Goal: Task Accomplishment & Management: Use online tool/utility

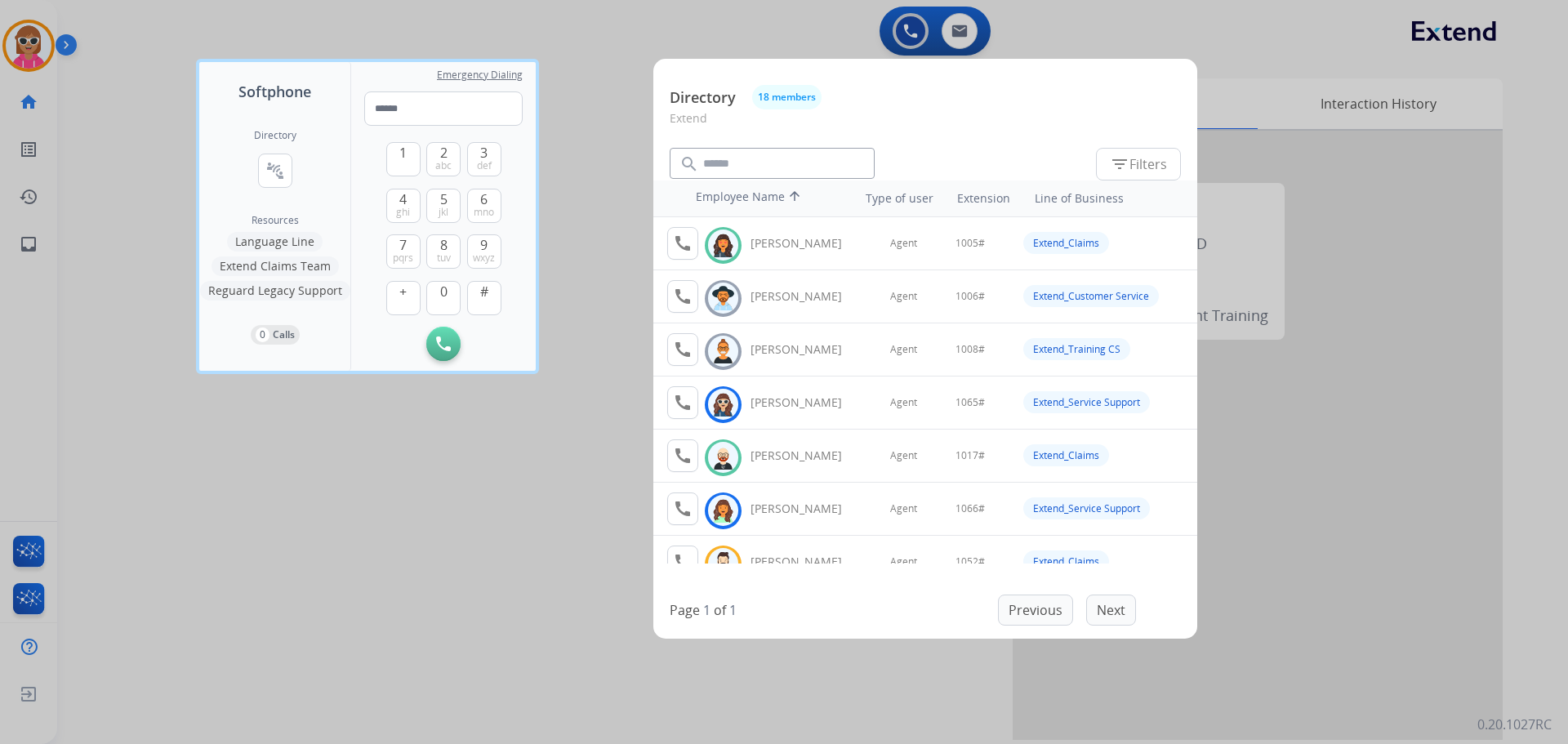
click at [490, 567] on div at bounding box center [784, 372] width 1568 height 744
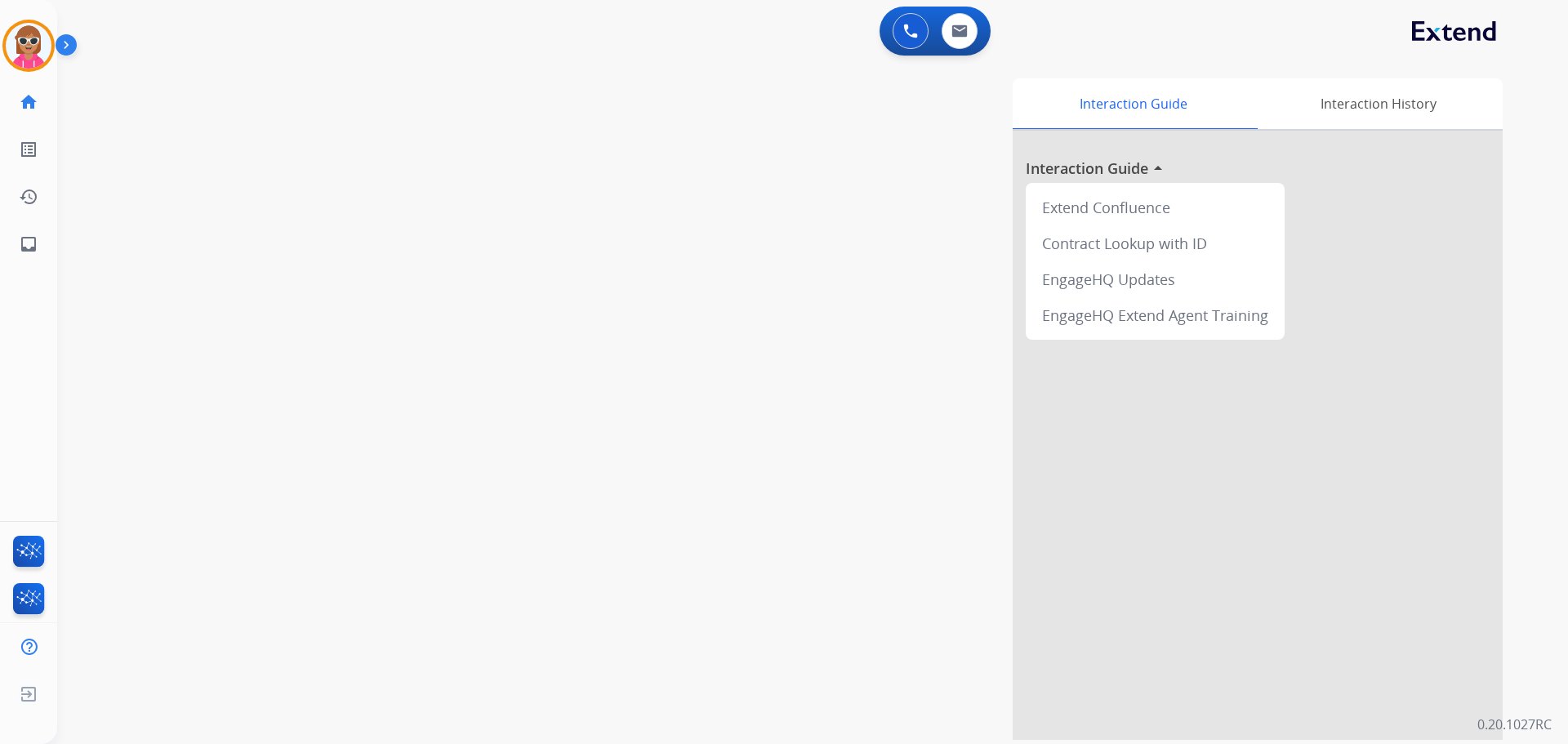
drag, startPoint x: 958, startPoint y: 214, endPoint x: 890, endPoint y: 177, distance: 77.4
click at [959, 213] on div "Interaction Guide Interaction History Interaction Guide arrow_drop_up Extend Co…" at bounding box center [1021, 409] width 962 height 662
click at [967, 30] on button at bounding box center [959, 31] width 36 height 36
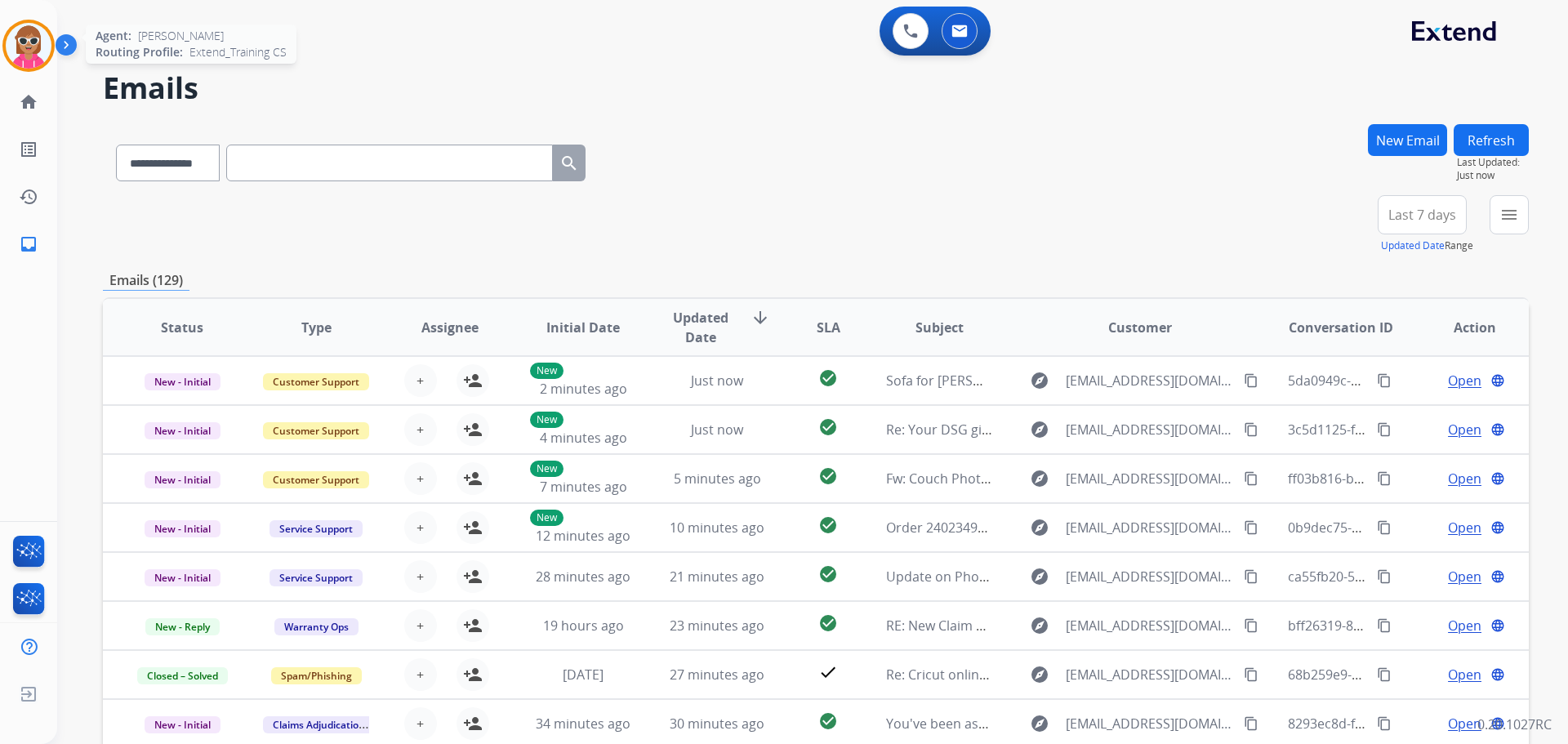
click at [37, 55] on img at bounding box center [28, 45] width 46 height 46
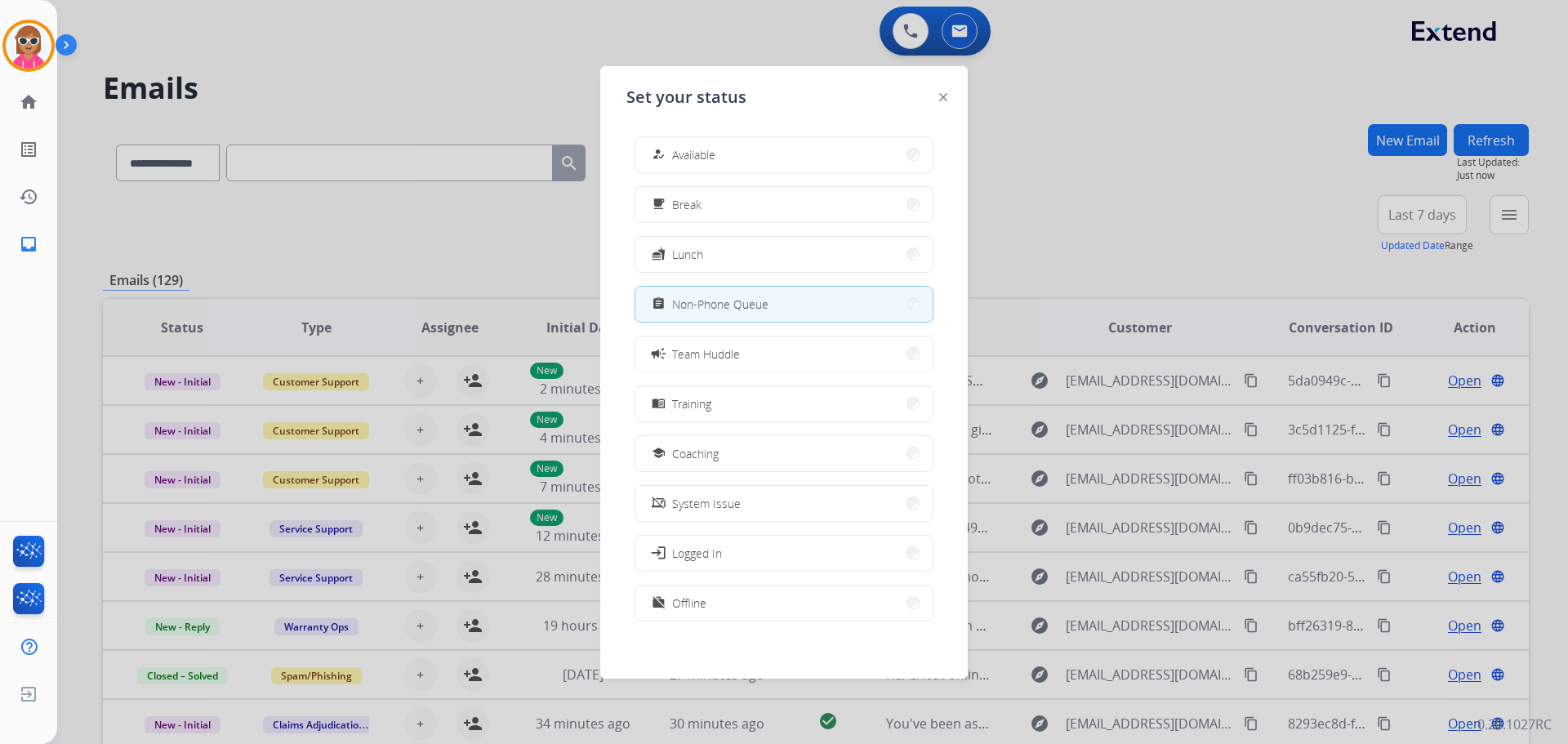
drag, startPoint x: 469, startPoint y: 70, endPoint x: 500, endPoint y: 86, distance: 34.9
click at [468, 70] on div at bounding box center [784, 372] width 1568 height 744
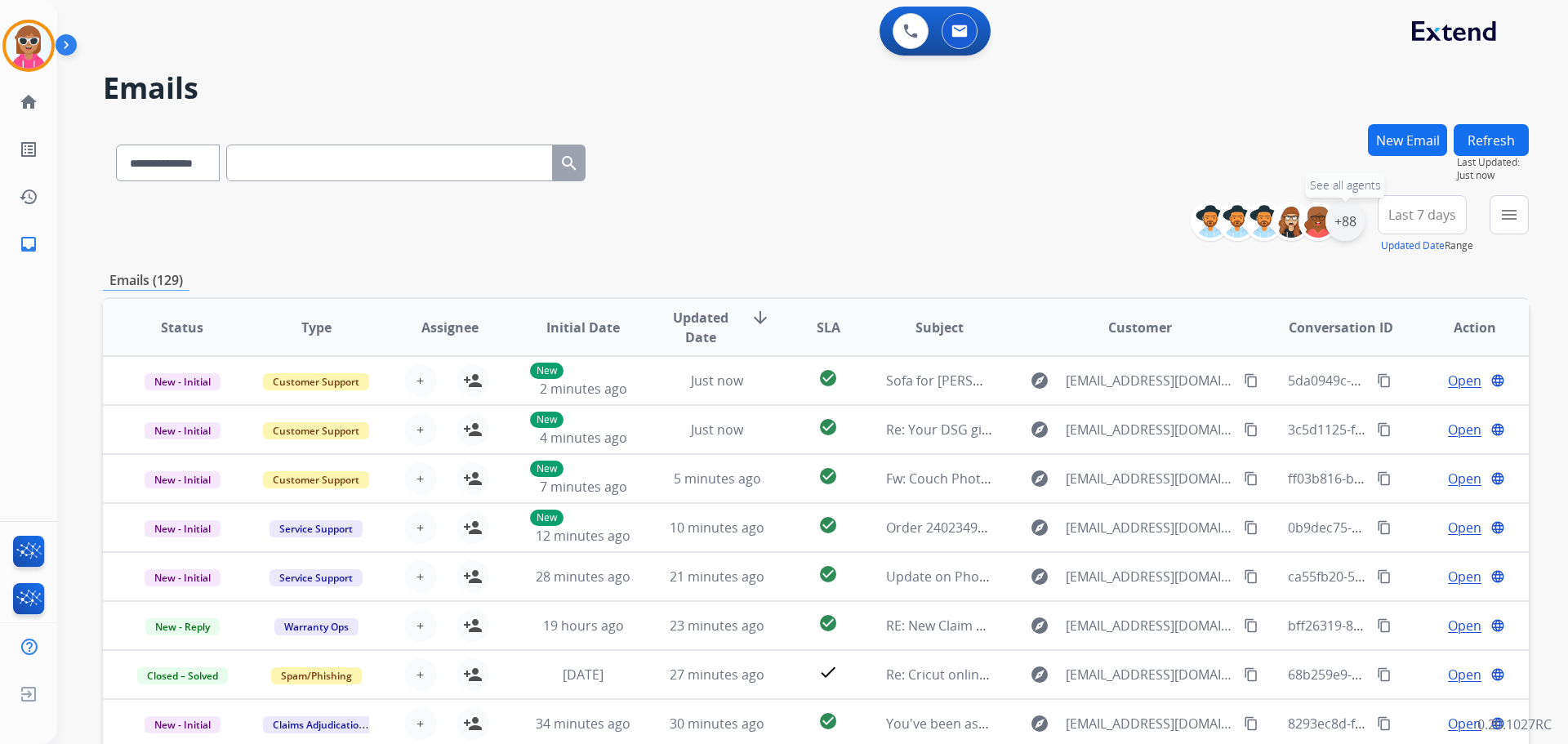
click at [1345, 224] on div "+88" at bounding box center [1345, 222] width 39 height 39
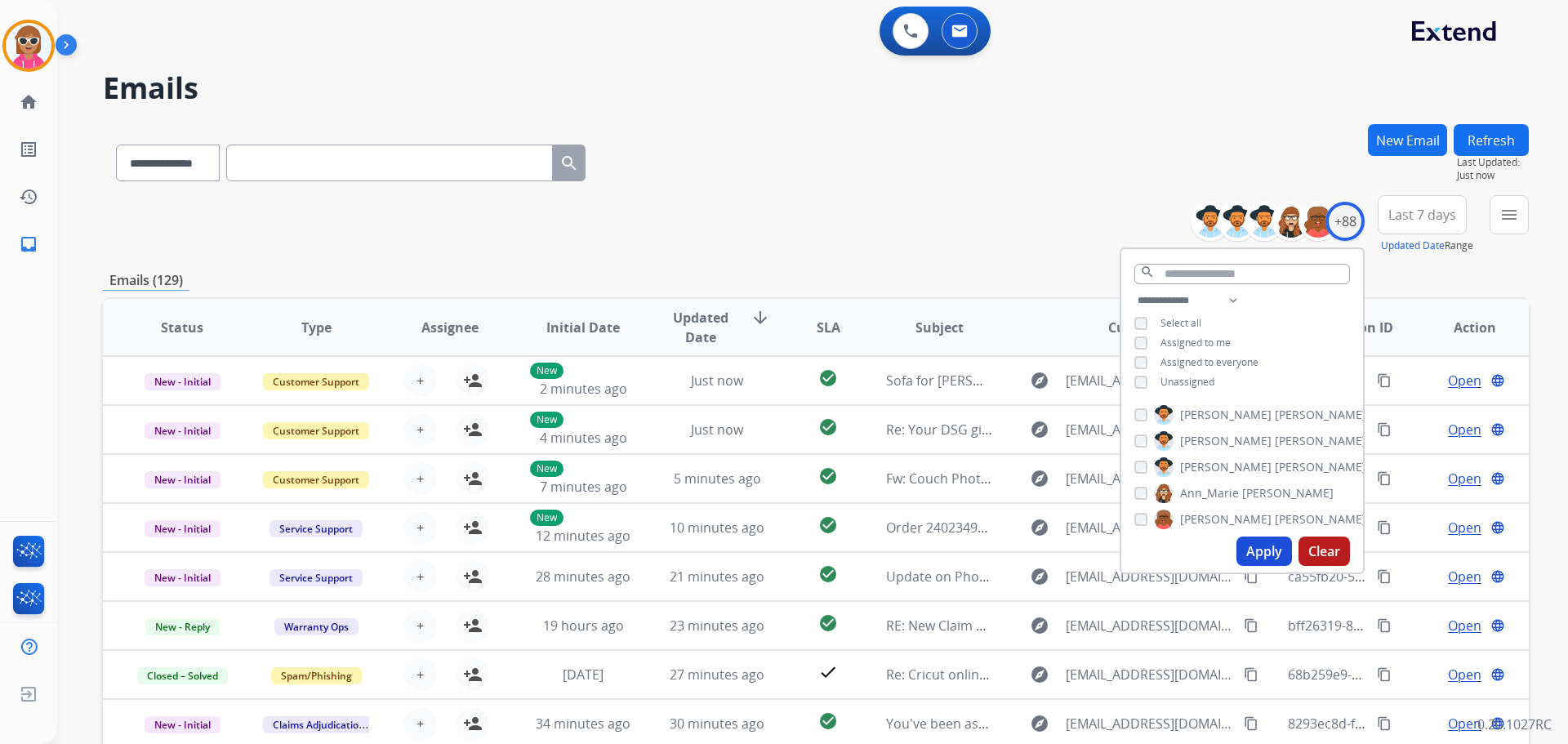
click at [1195, 346] on span "Assigned to me" at bounding box center [1195, 342] width 70 height 14
click at [1198, 346] on span "Assigned to me" at bounding box center [1195, 342] width 70 height 14
click at [1188, 382] on span "Unassigned" at bounding box center [1187, 381] width 54 height 14
click at [1196, 351] on div "**********" at bounding box center [1242, 343] width 242 height 105
click at [1198, 341] on span "Assigned to me" at bounding box center [1195, 342] width 70 height 14
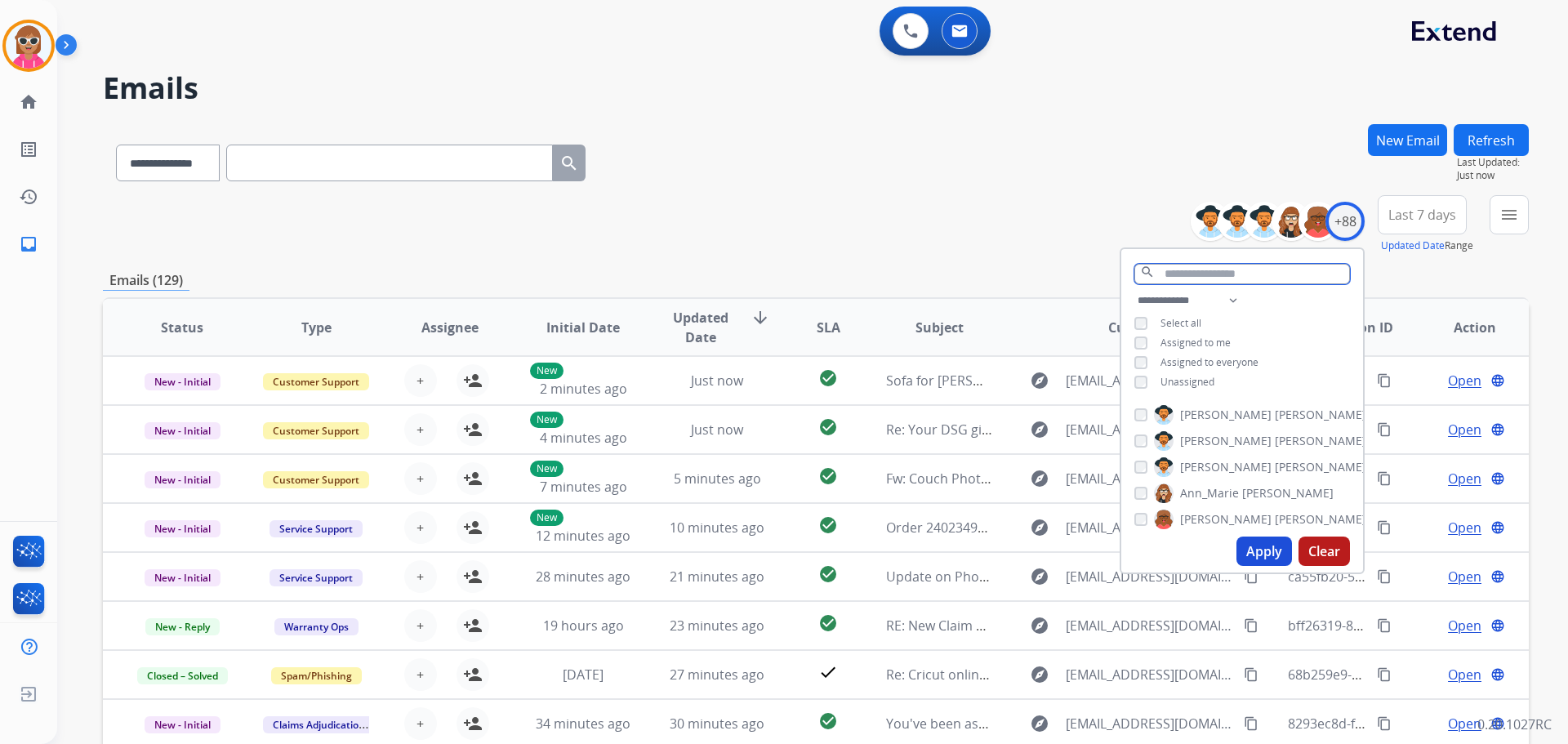
click at [1208, 280] on input "text" at bounding box center [1242, 274] width 216 height 21
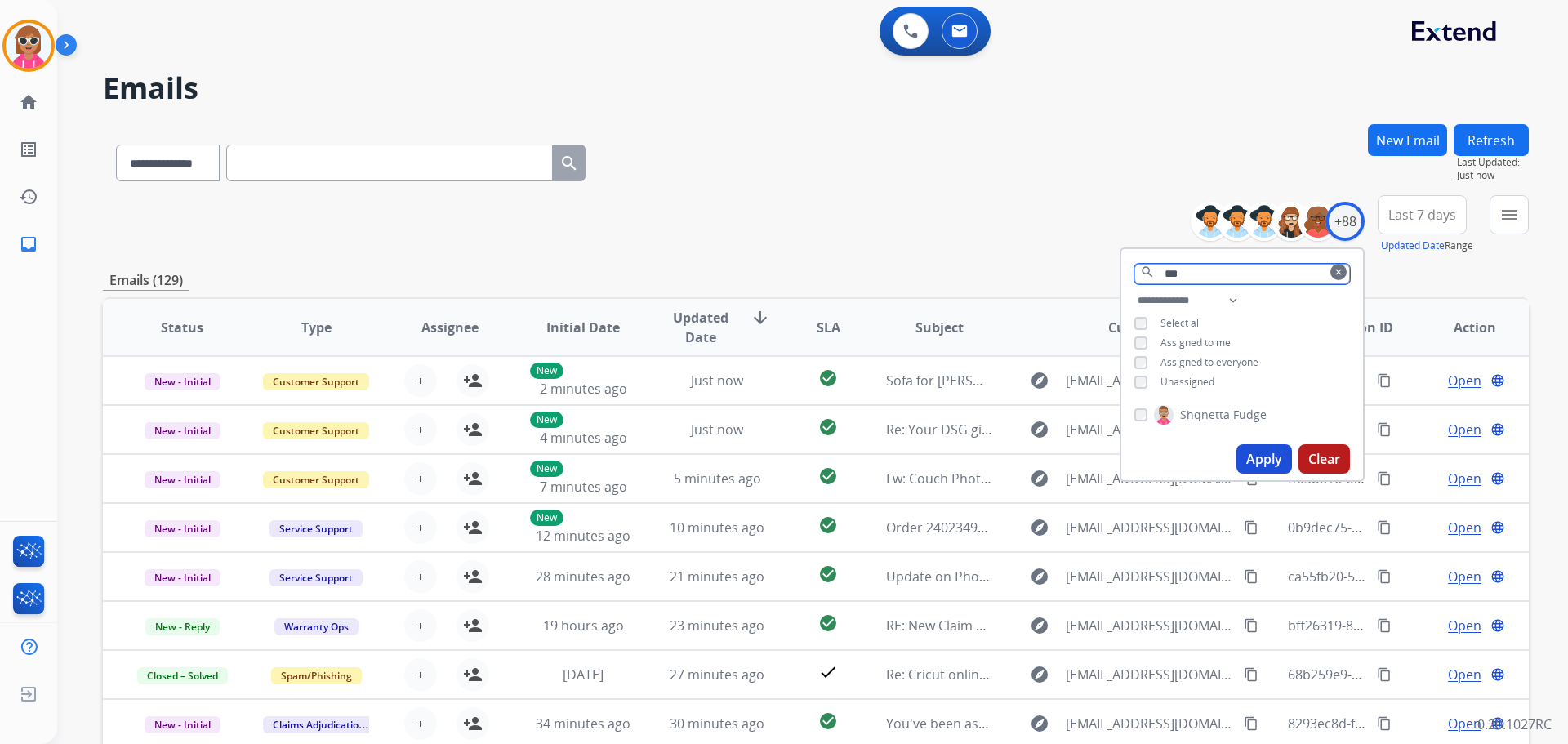
type input "***"
click at [1194, 408] on span "Shqnetta" at bounding box center [1204, 414] width 50 height 16
click at [1263, 450] on button "Apply" at bounding box center [1264, 458] width 55 height 29
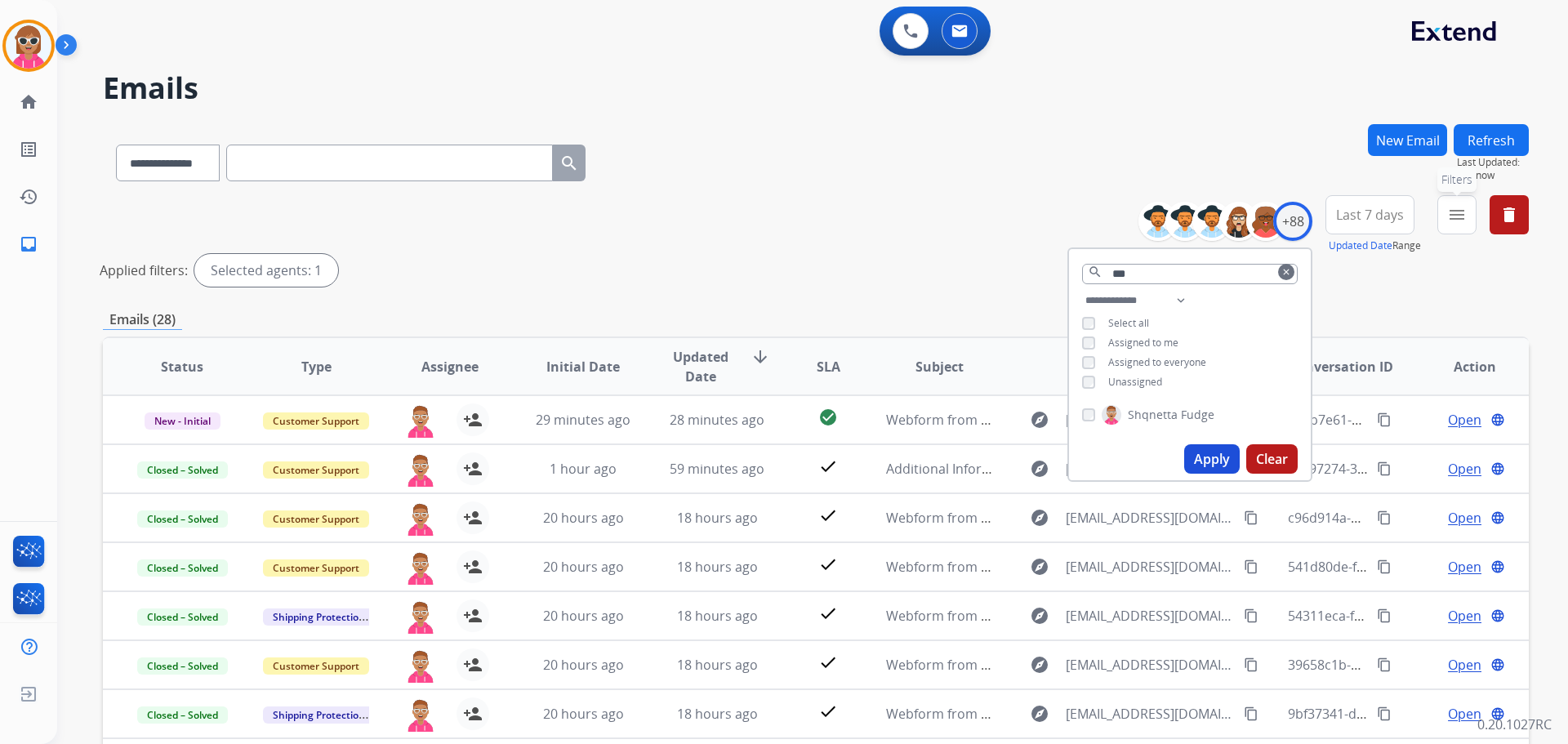
click at [1468, 206] on button "menu Filters" at bounding box center [1457, 215] width 39 height 39
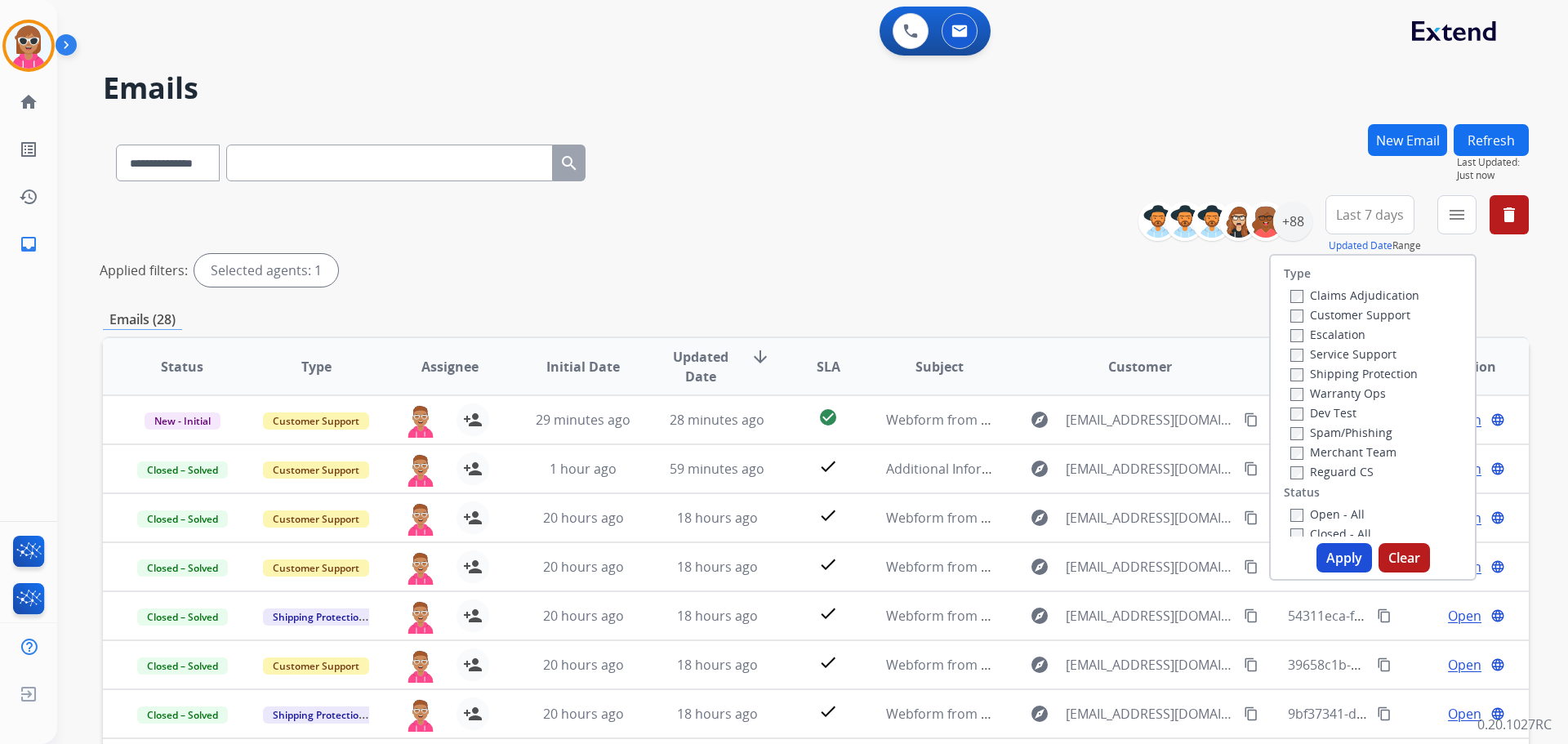
click at [1338, 320] on label "Customer Support" at bounding box center [1350, 314] width 120 height 16
click at [1343, 371] on label "Shipping Protection" at bounding box center [1354, 373] width 127 height 16
click at [1332, 472] on label "Reguard CS" at bounding box center [1331, 471] width 83 height 16
click at [1328, 519] on label "Open - All" at bounding box center [1327, 514] width 74 height 16
click at [1328, 557] on button "Apply" at bounding box center [1344, 557] width 55 height 29
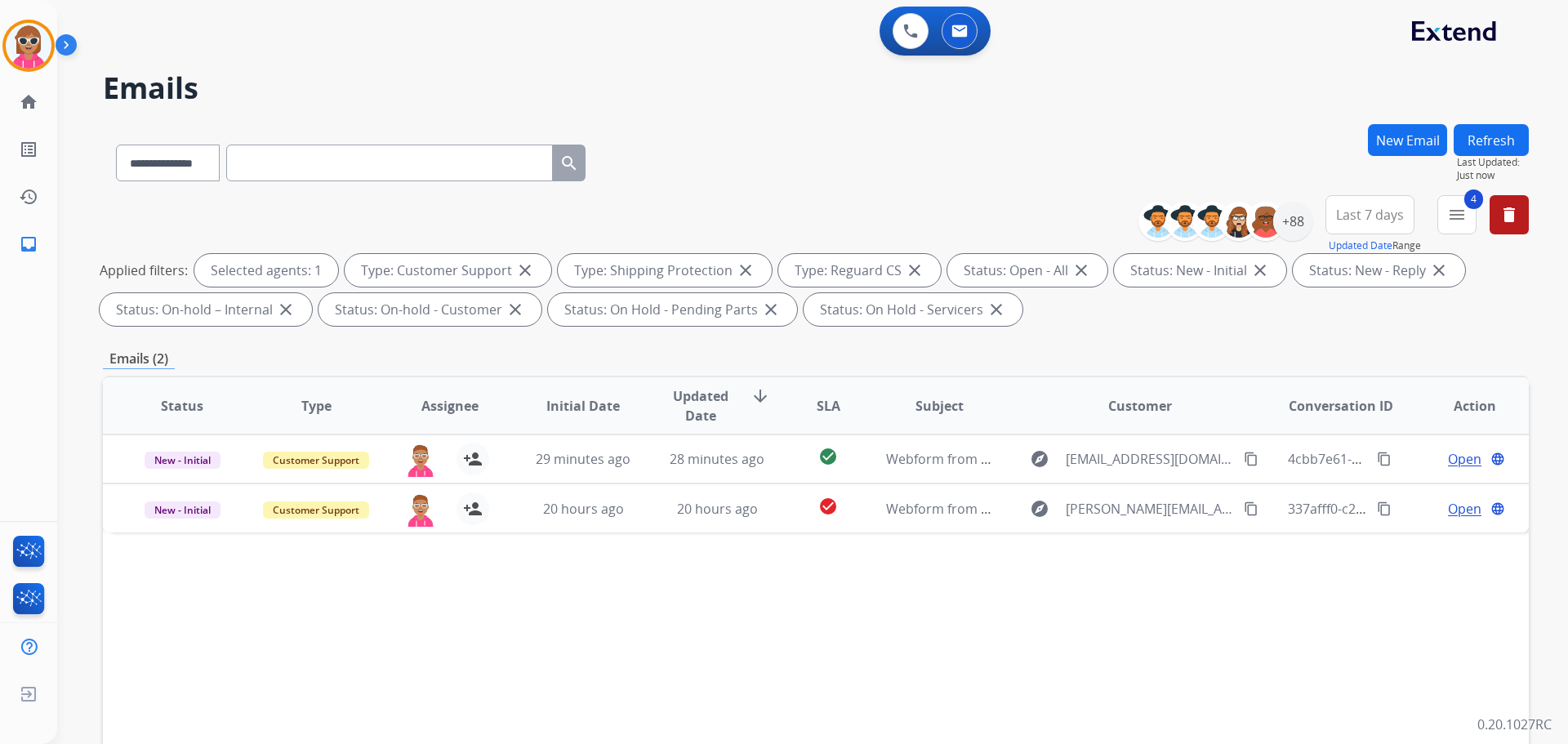
drag, startPoint x: 1116, startPoint y: 635, endPoint x: 1026, endPoint y: 637, distance: 90.0
click at [1090, 642] on div "Status Type Assignee Initial Date Updated Date arrow_downward SLA Subject Custo…" at bounding box center [815, 649] width 1426 height 547
